Goal: Task Accomplishment & Management: Complete application form

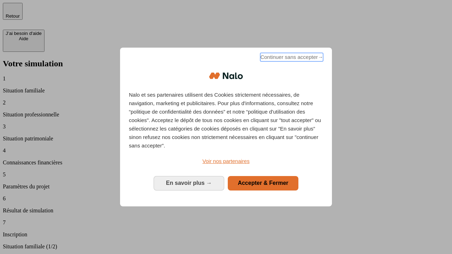
click at [291, 58] on span "Continuer sans accepter →" at bounding box center [291, 57] width 63 height 8
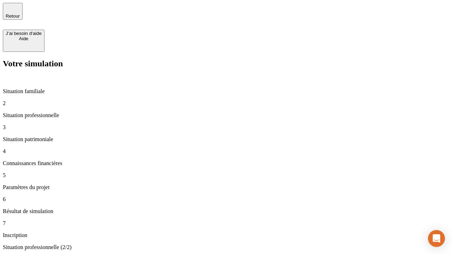
type input "30 000"
type input "1 000"
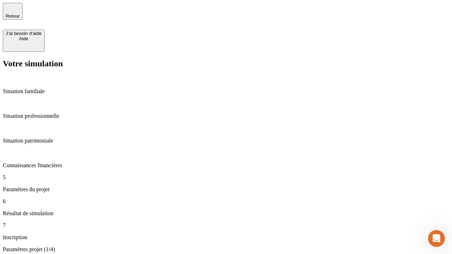
type input "65"
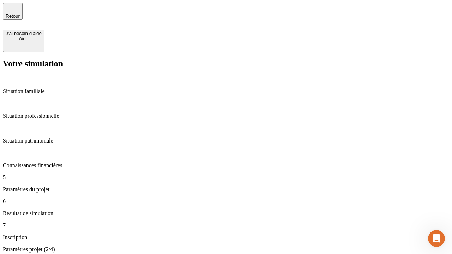
type input "5 000"
type input "640"
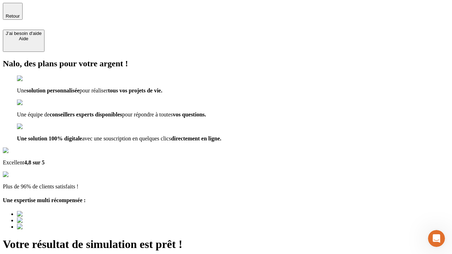
type input "[EMAIL_ADDRESS][DOMAIN_NAME]"
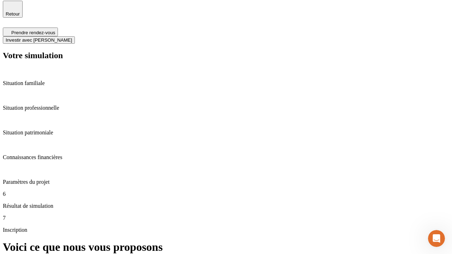
click at [72, 37] on span "Investir avec [PERSON_NAME]" at bounding box center [39, 39] width 66 height 5
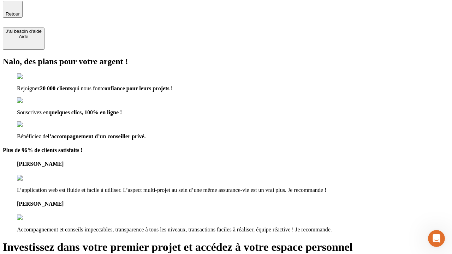
scroll to position [1, 0]
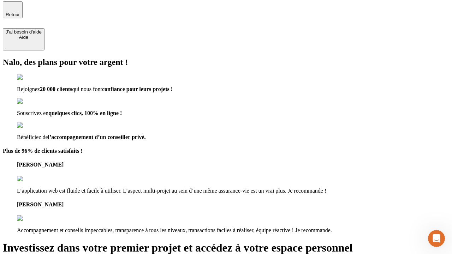
type input "[PERSON_NAME][EMAIL_ADDRESS][DOMAIN_NAME]"
